Goal: Task Accomplishment & Management: Use online tool/utility

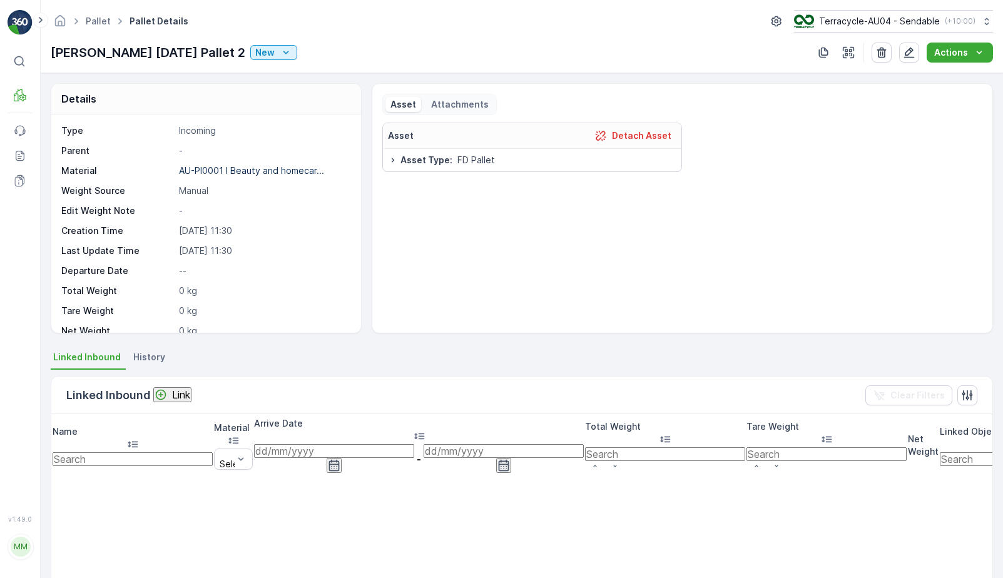
click at [269, 61] on div "[PERSON_NAME] [DATE] Pallet 2 New" at bounding box center [174, 52] width 247 height 19
click at [280, 54] on icon "New" at bounding box center [286, 52] width 13 height 13
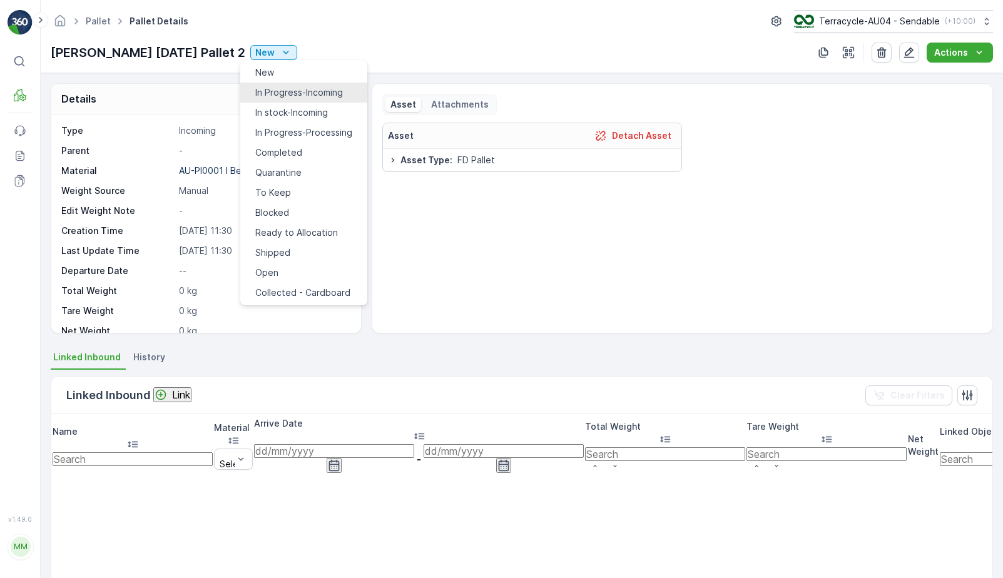
click at [281, 90] on span "In Progress-Incoming" at bounding box center [299, 92] width 88 height 13
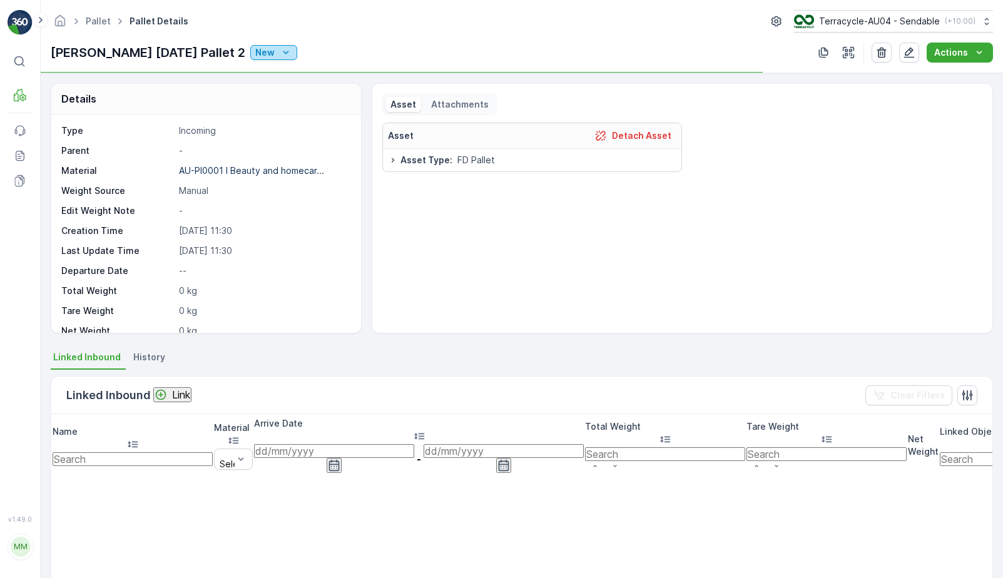
click at [280, 46] on icon "New" at bounding box center [286, 52] width 13 height 13
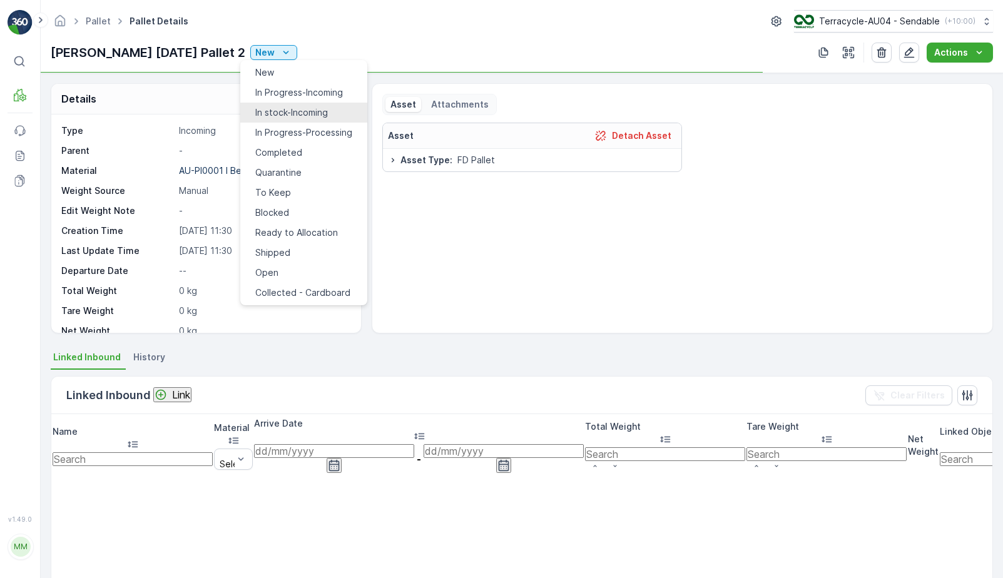
click at [272, 110] on span "In stock-Incoming" at bounding box center [291, 112] width 73 height 13
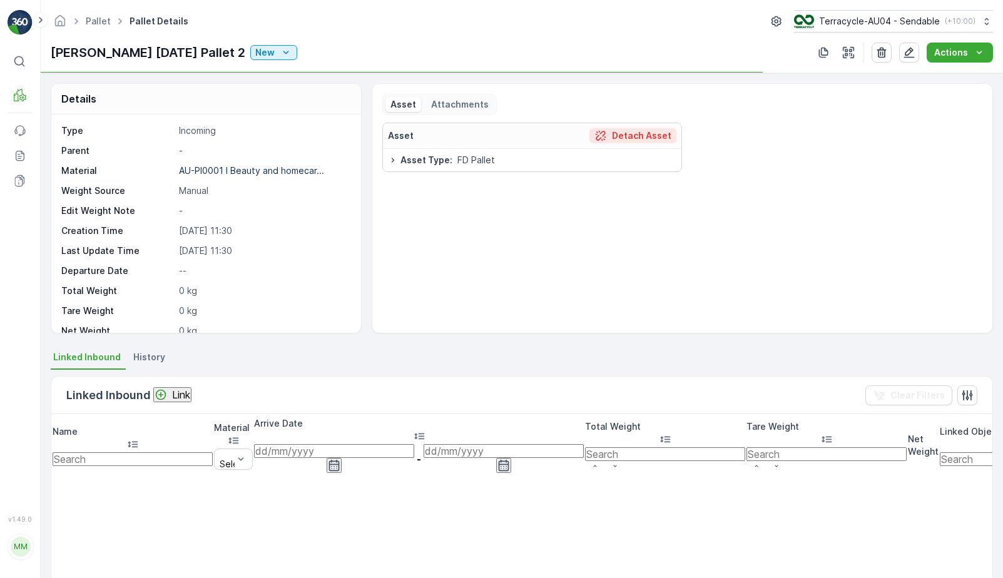
click at [648, 136] on p "Detach Asset" at bounding box center [641, 136] width 59 height 13
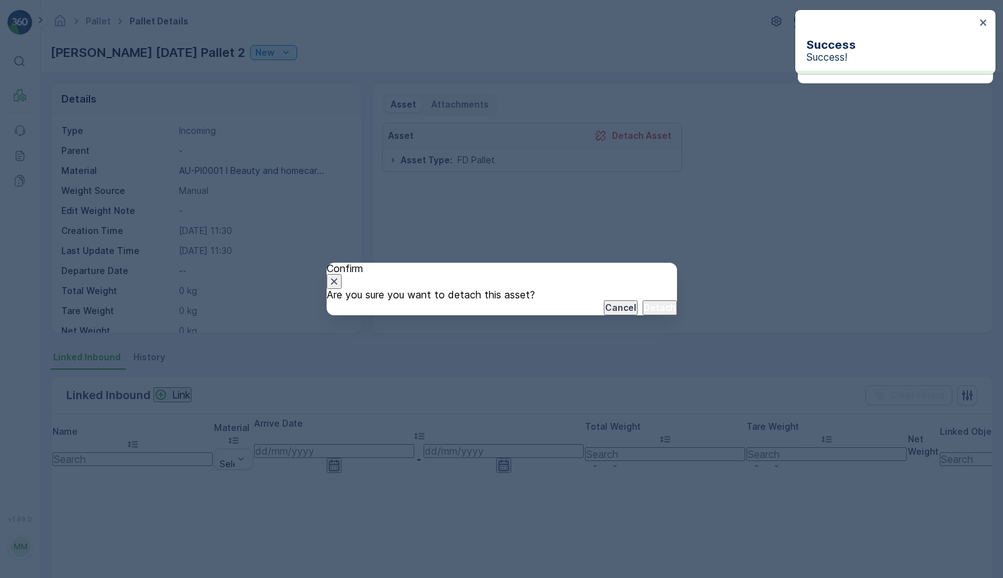
click at [644, 314] on p "Detach" at bounding box center [660, 308] width 32 height 13
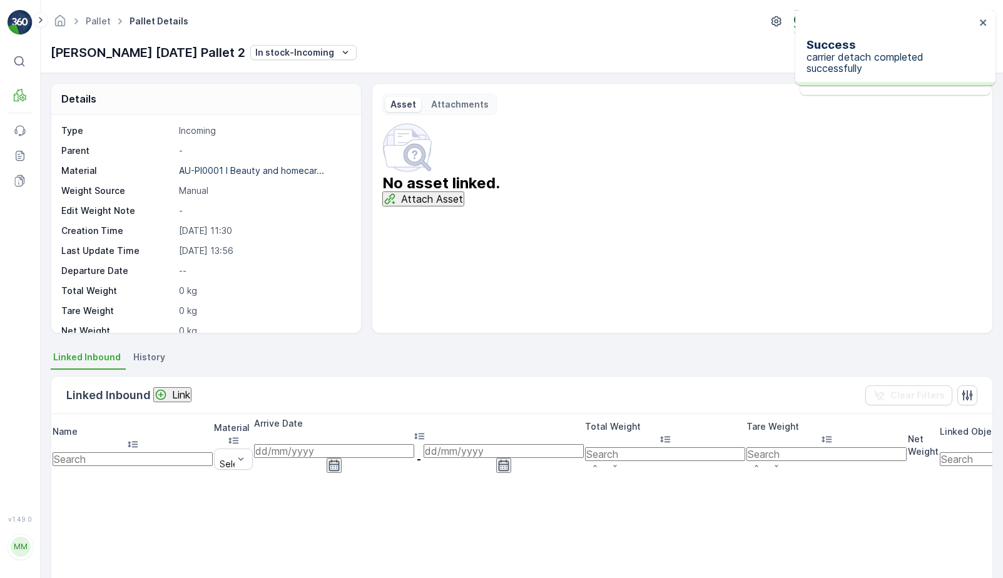
click at [463, 205] on p "Attach Asset" at bounding box center [432, 198] width 62 height 11
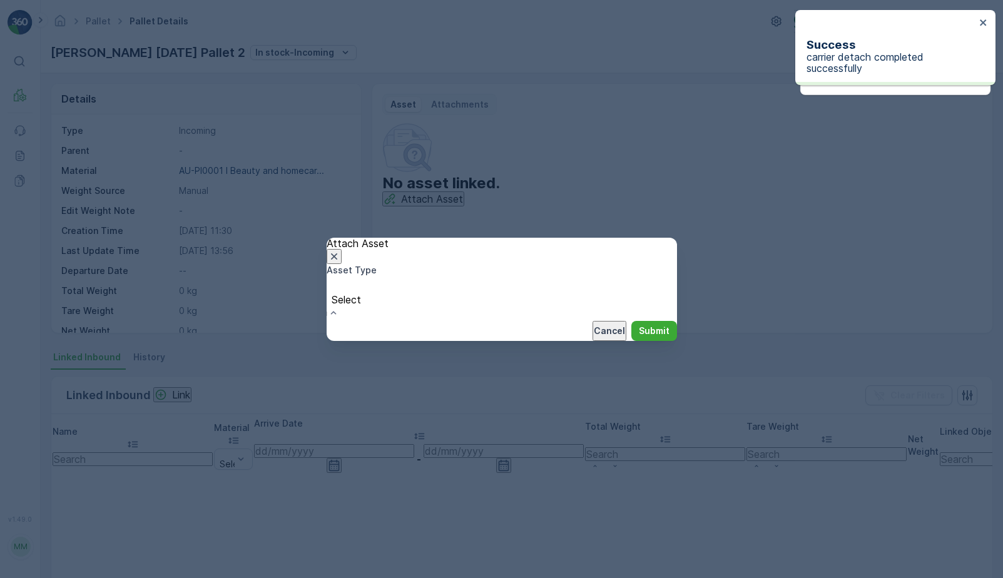
click at [366, 284] on div "Select" at bounding box center [346, 299] width 39 height 44
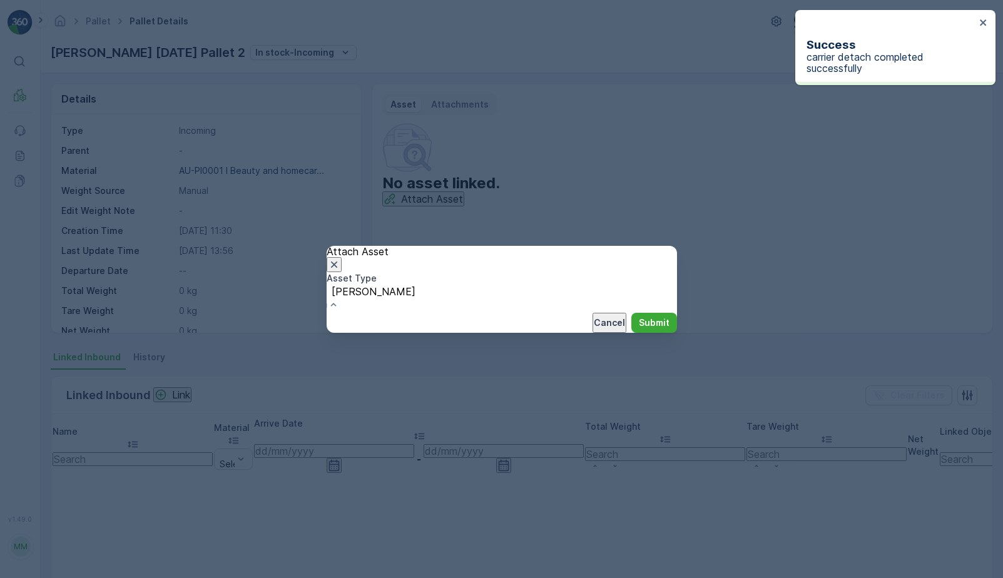
type input "palle"
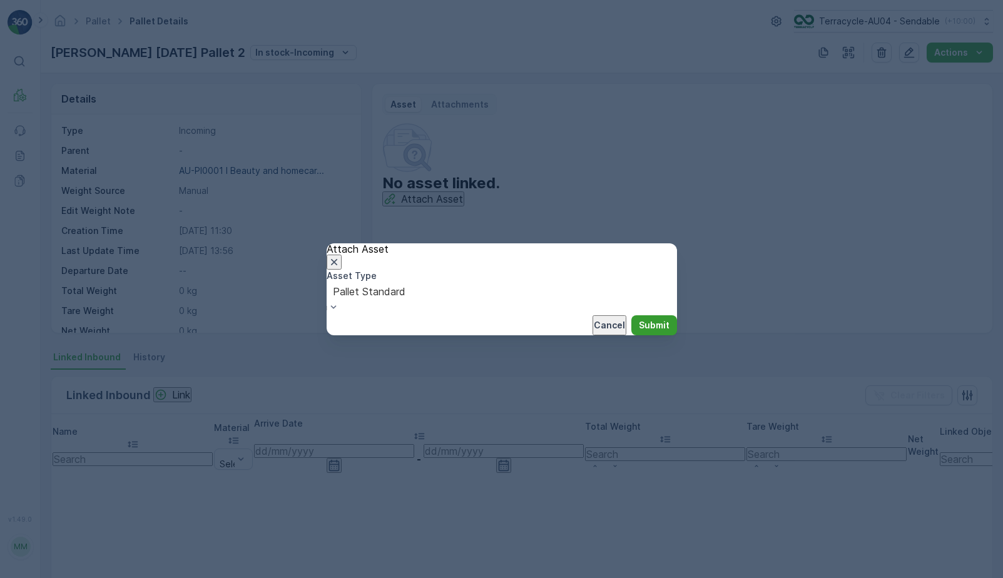
click at [637, 335] on button "Submit" at bounding box center [655, 325] width 46 height 20
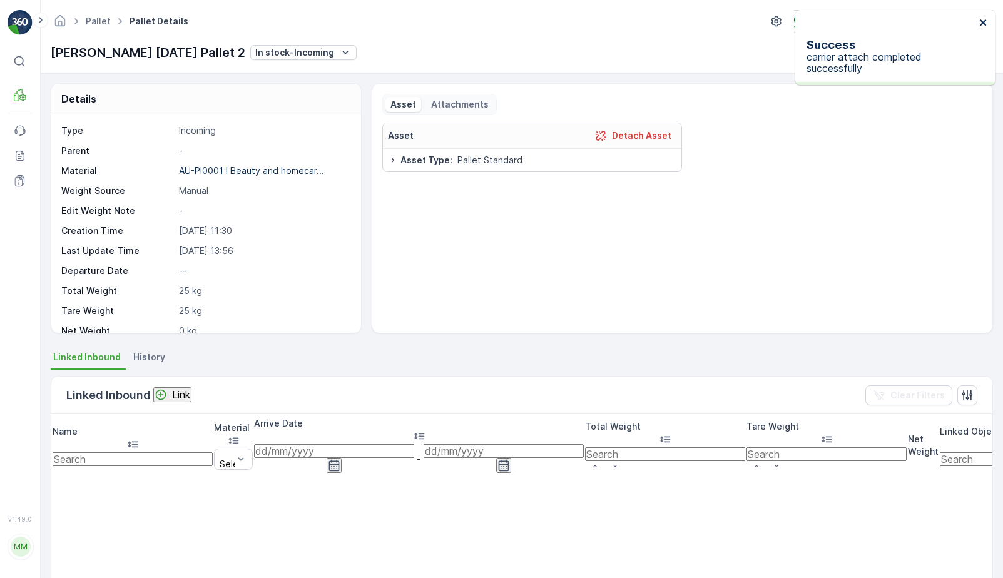
click at [983, 26] on icon "close" at bounding box center [983, 23] width 9 height 10
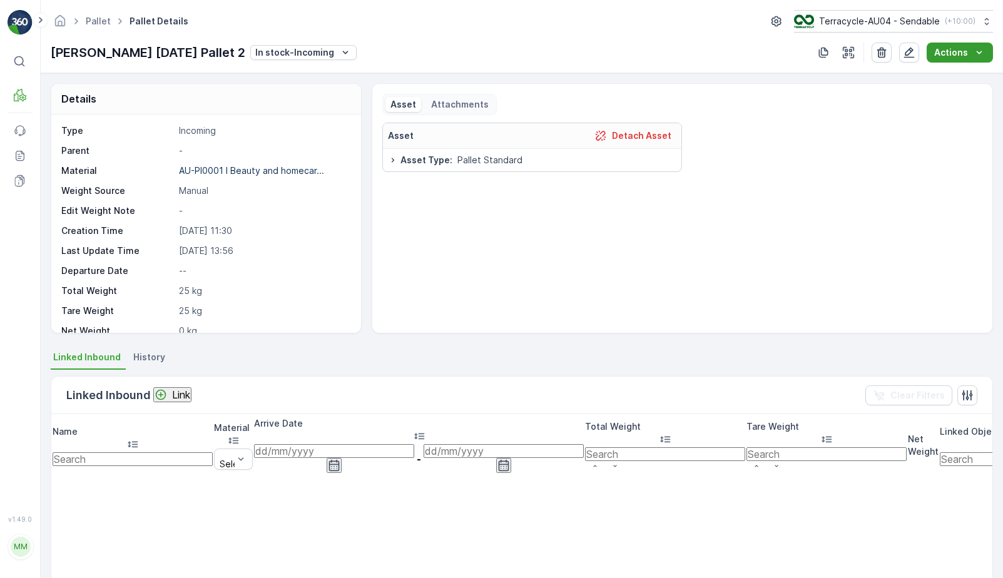
click at [935, 56] on button "Actions" at bounding box center [960, 53] width 66 height 20
click at [941, 80] on div "Update Weight" at bounding box center [973, 77] width 64 height 13
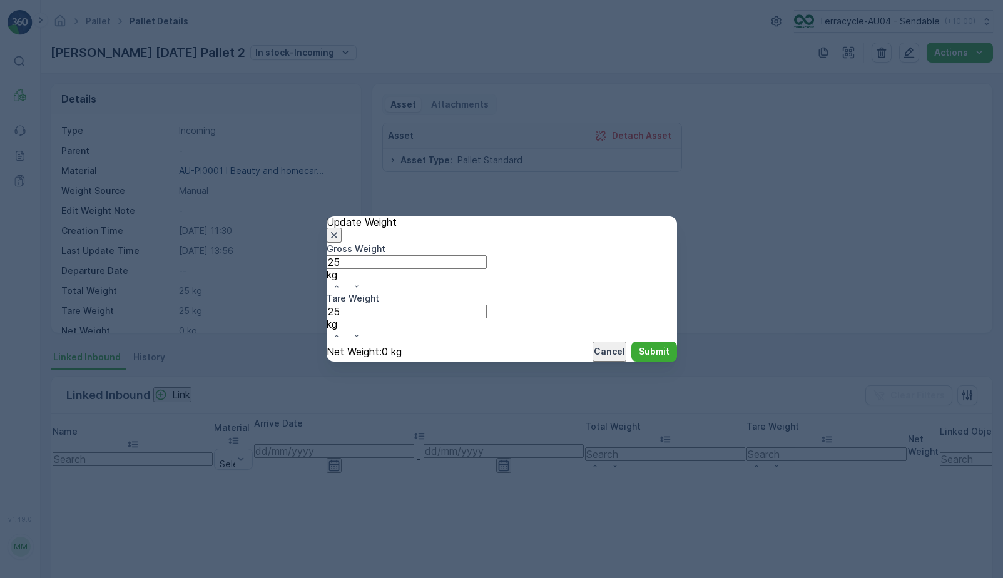
drag, startPoint x: 428, startPoint y: 305, endPoint x: 261, endPoint y: 270, distance: 170.7
click at [261, 270] on div "Update Weight Gross Weight 25 kg Tare Weight 25 kg Net Weight : 0 kg Cancel Sub…" at bounding box center [501, 289] width 1003 height 578
type Weight "221"
click at [642, 345] on p "Submit" at bounding box center [654, 351] width 31 height 13
